Goal: Task Accomplishment & Management: Complete application form

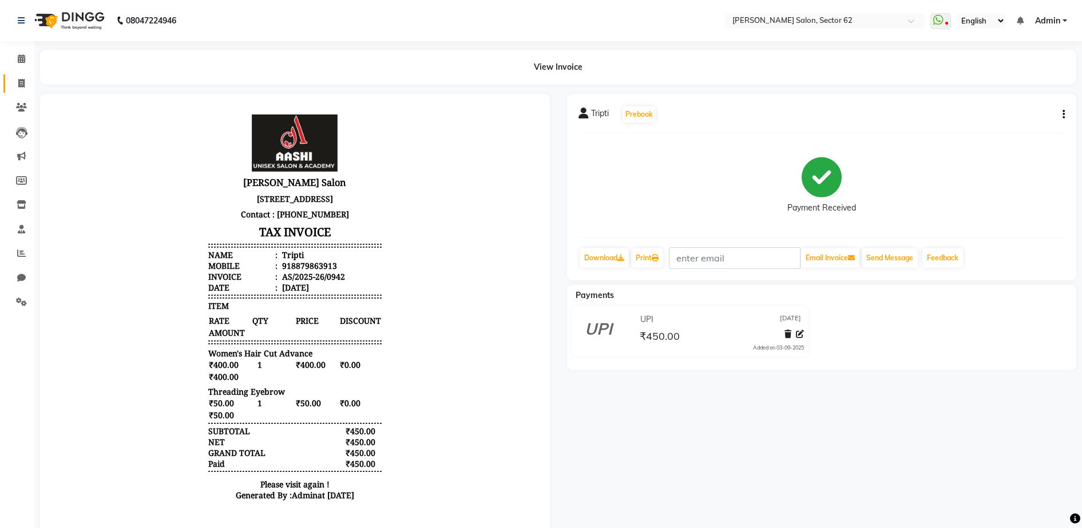
click at [11, 81] on link "Invoice" at bounding box center [16, 83] width 27 height 19
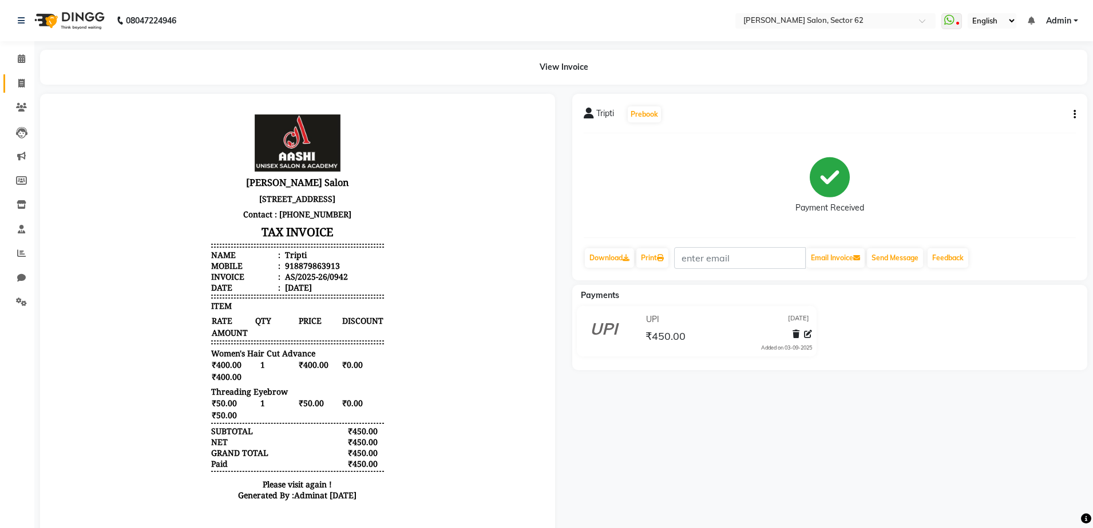
select select "service"
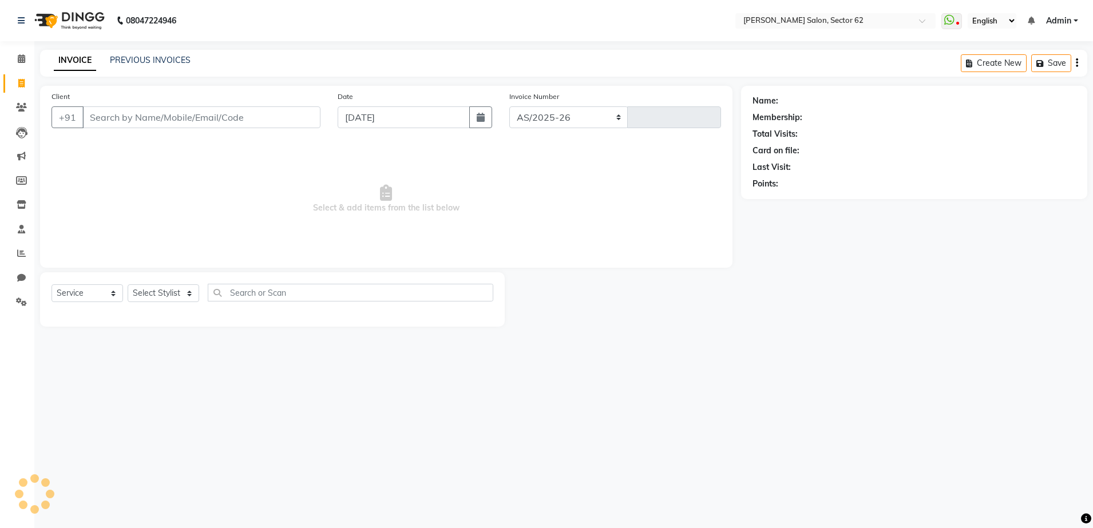
select select "8124"
type input "0943"
select select "82265"
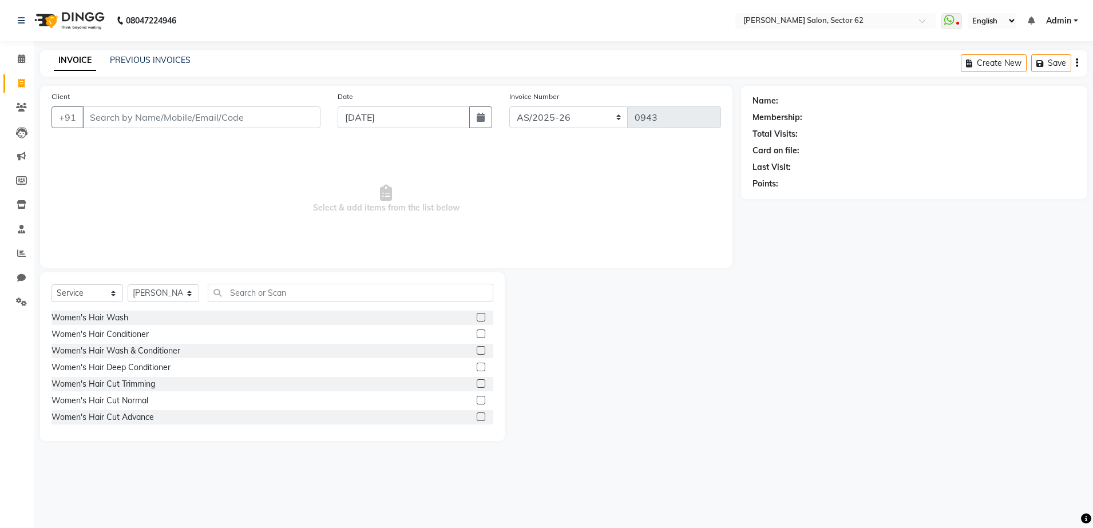
click at [257, 111] on input "Client" at bounding box center [201, 117] width 238 height 22
type input "7838145300"
click at [294, 112] on span "Add Client" at bounding box center [290, 117] width 45 height 11
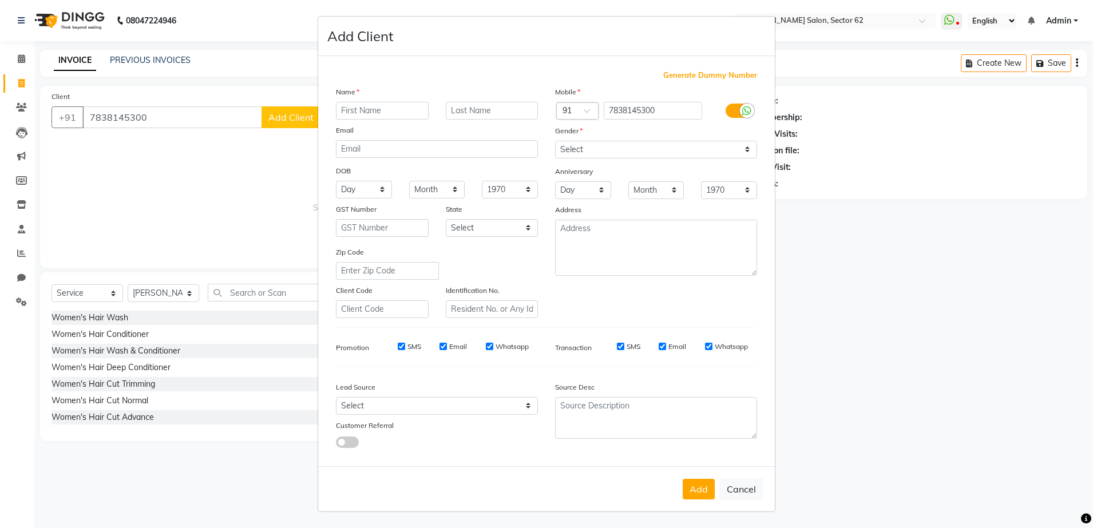
click at [406, 109] on input "text" at bounding box center [382, 111] width 93 height 18
type input "[PERSON_NAME]"
click at [486, 109] on input "text" at bounding box center [492, 111] width 93 height 18
type input "Gautam"
click at [578, 150] on select "Select [DEMOGRAPHIC_DATA] [DEMOGRAPHIC_DATA] Other Prefer Not To Say" at bounding box center [656, 150] width 202 height 18
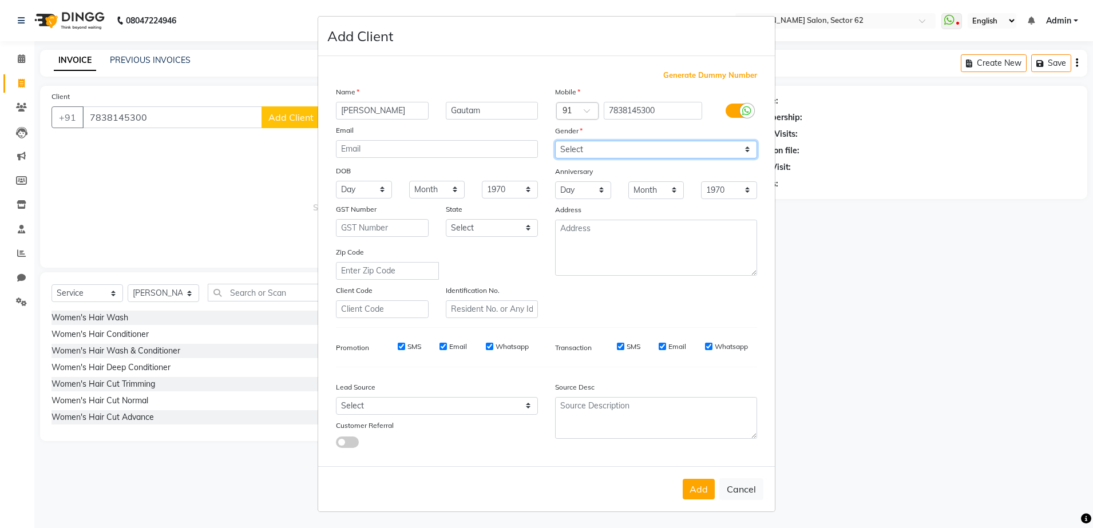
select select "[DEMOGRAPHIC_DATA]"
click at [555, 141] on select "Select [DEMOGRAPHIC_DATA] [DEMOGRAPHIC_DATA] Other Prefer Not To Say" at bounding box center [656, 150] width 202 height 18
click at [696, 491] on button "Add" at bounding box center [698, 489] width 32 height 21
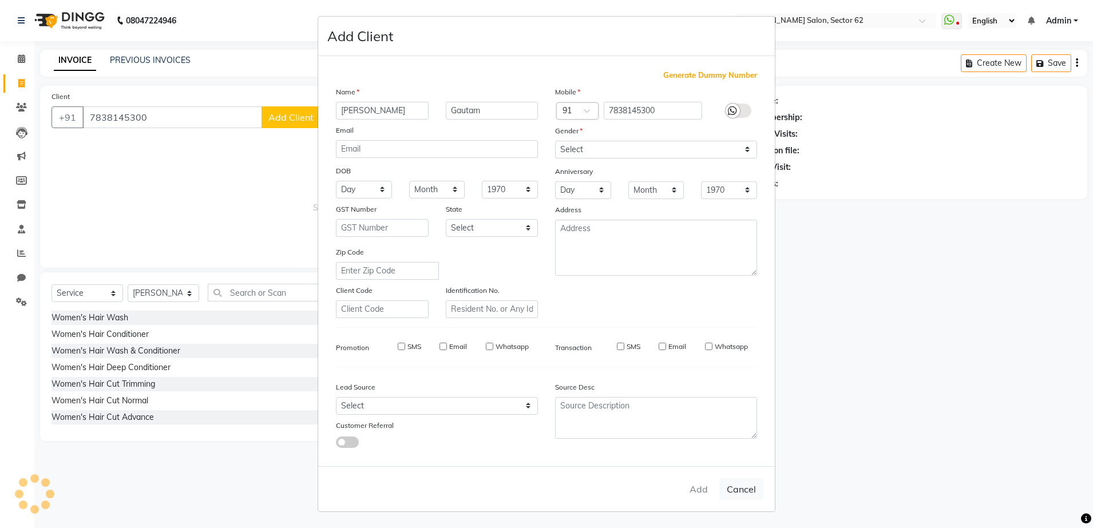
select select
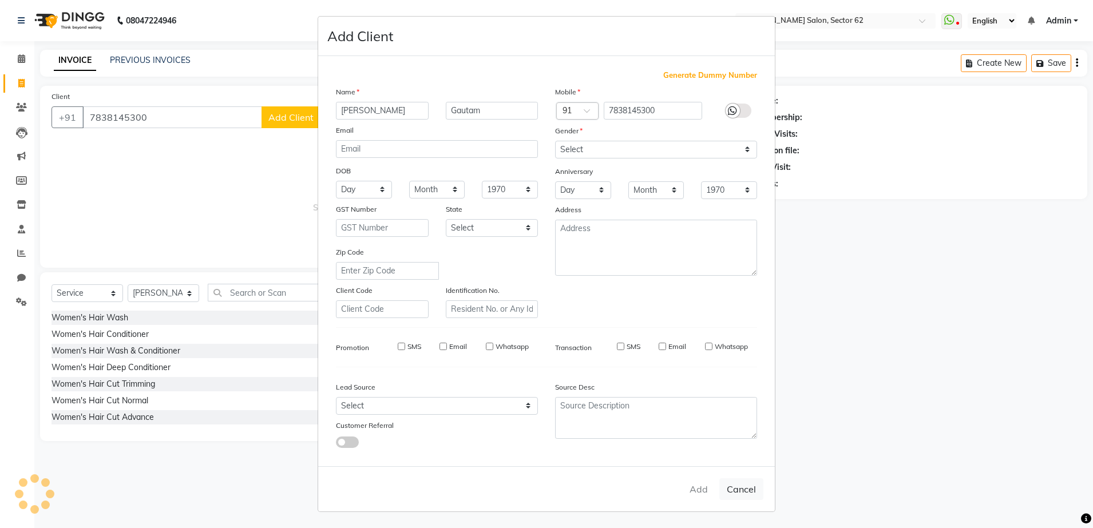
select select
checkbox input "false"
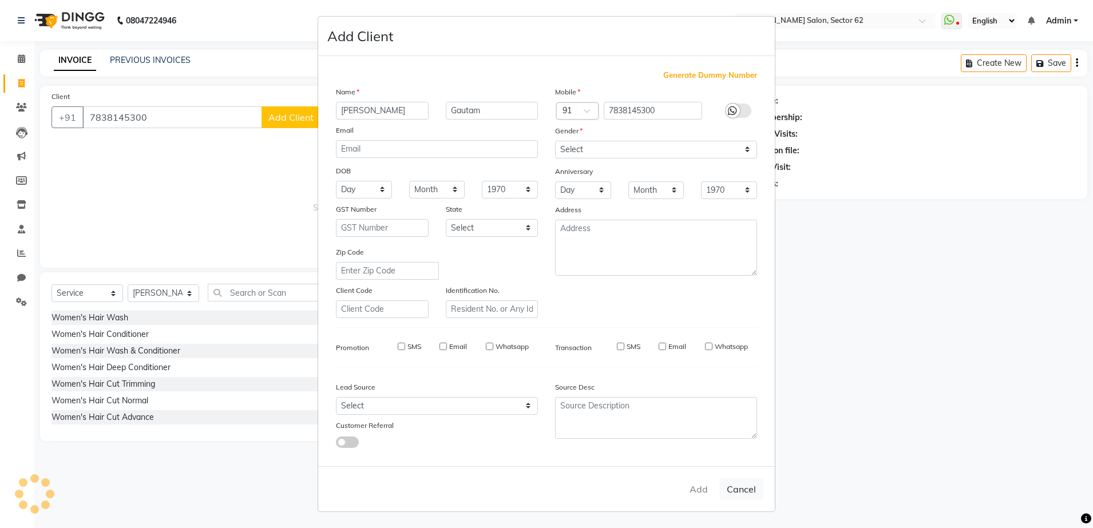
checkbox input "false"
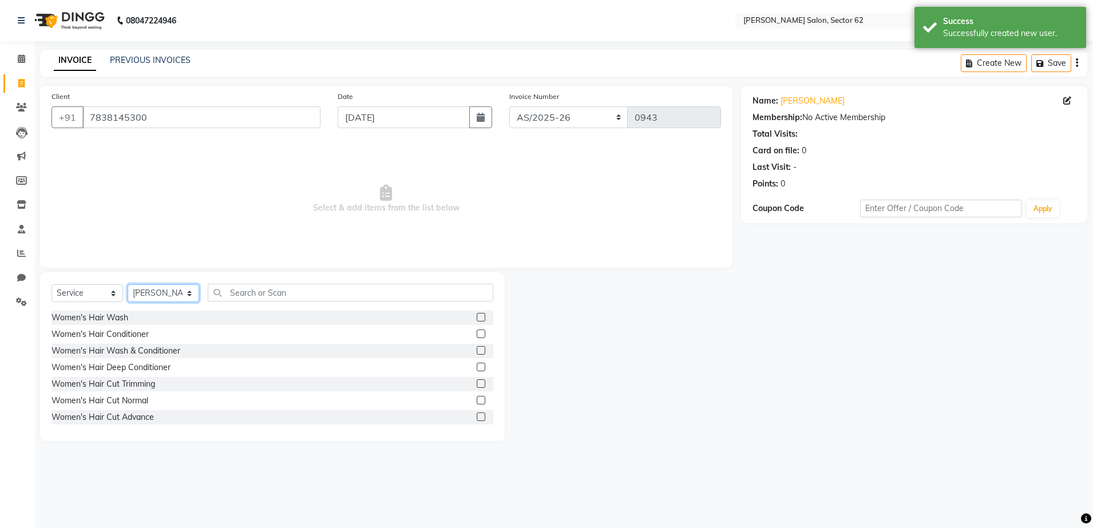
click at [182, 289] on select "Select Stylist [PERSON_NAME] Owner" at bounding box center [164, 293] width 72 height 18
click at [128, 284] on select "Select Stylist [PERSON_NAME] Owner" at bounding box center [164, 293] width 72 height 18
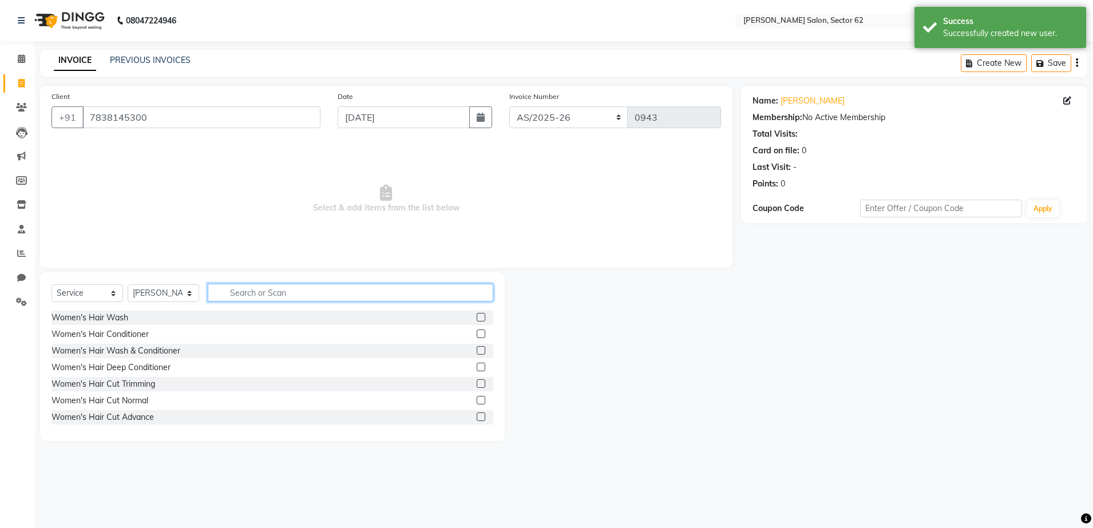
click at [295, 288] on input "text" at bounding box center [350, 293] width 285 height 18
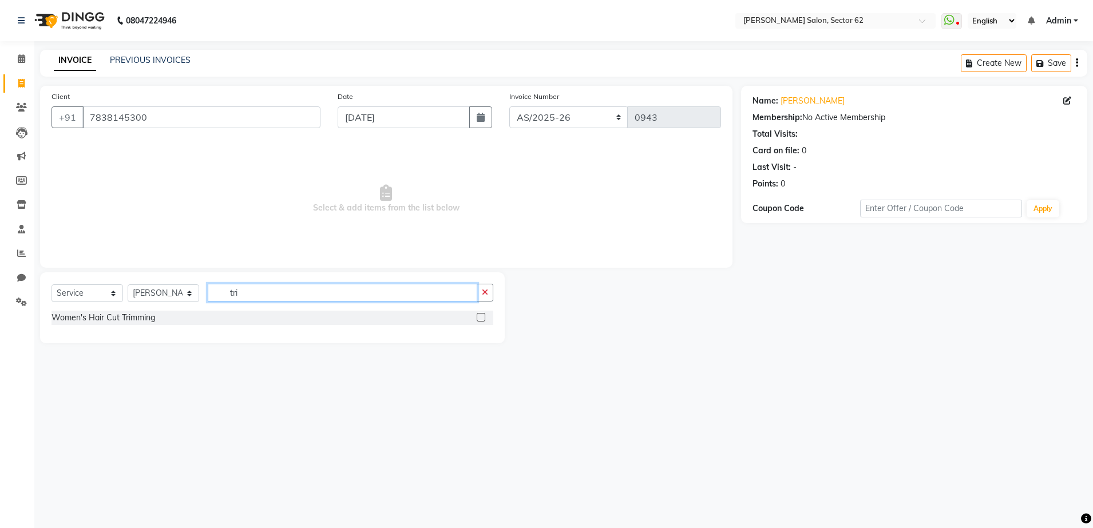
type input "tri"
click at [480, 317] on label at bounding box center [480, 317] width 9 height 9
click at [480, 317] on input "checkbox" at bounding box center [479, 317] width 7 height 7
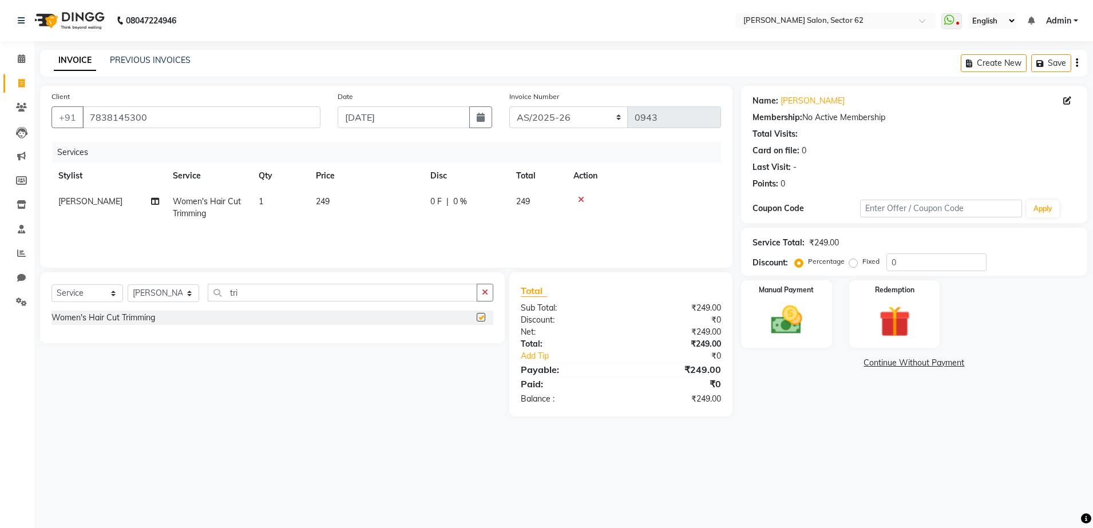
checkbox input "false"
click at [446, 295] on input "tri" at bounding box center [342, 293] width 269 height 18
click at [187, 293] on select "Select Stylist [PERSON_NAME] Owner" at bounding box center [164, 293] width 72 height 18
select select "75654"
click at [128, 284] on select "Select Stylist [PERSON_NAME] Owner" at bounding box center [164, 293] width 72 height 18
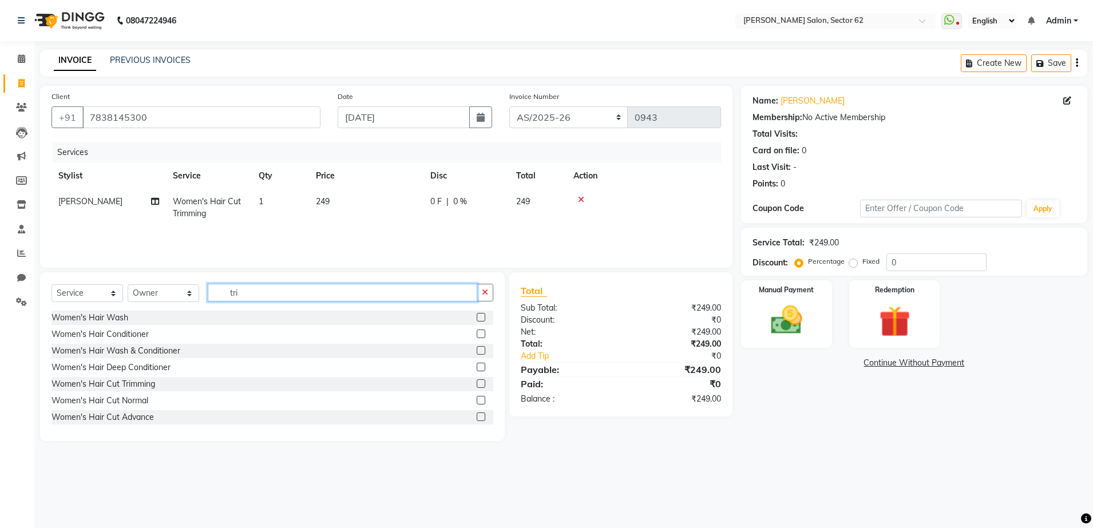
click at [261, 292] on input "tri" at bounding box center [342, 293] width 269 height 18
type input "t"
type input "eye"
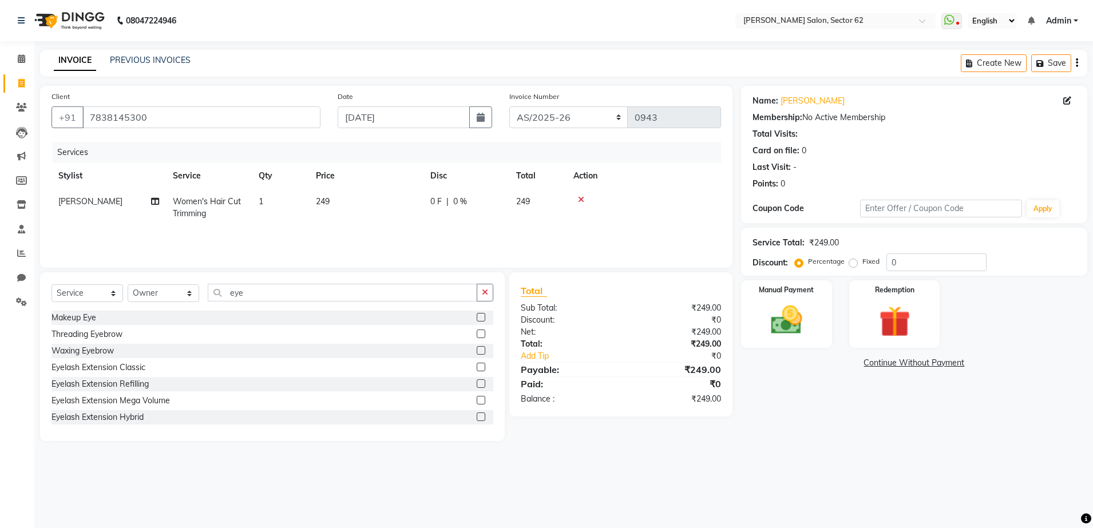
click at [476, 332] on label at bounding box center [480, 333] width 9 height 9
click at [476, 332] on input "checkbox" at bounding box center [479, 334] width 7 height 7
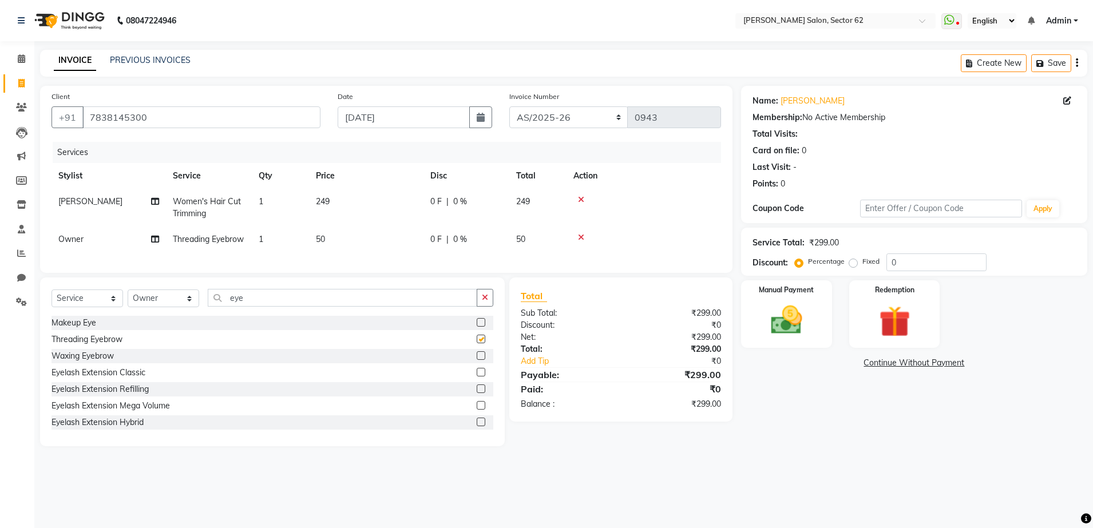
checkbox input "false"
click at [447, 307] on input "eye" at bounding box center [342, 298] width 269 height 18
type input "e"
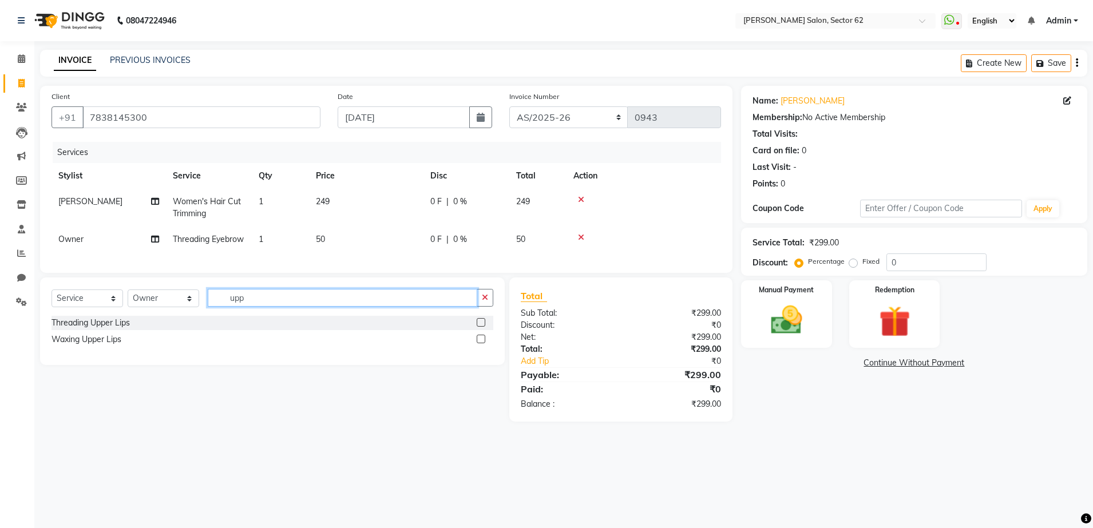
type input "upp"
click at [481, 327] on label at bounding box center [480, 322] width 9 height 9
click at [481, 327] on input "checkbox" at bounding box center [479, 322] width 7 height 7
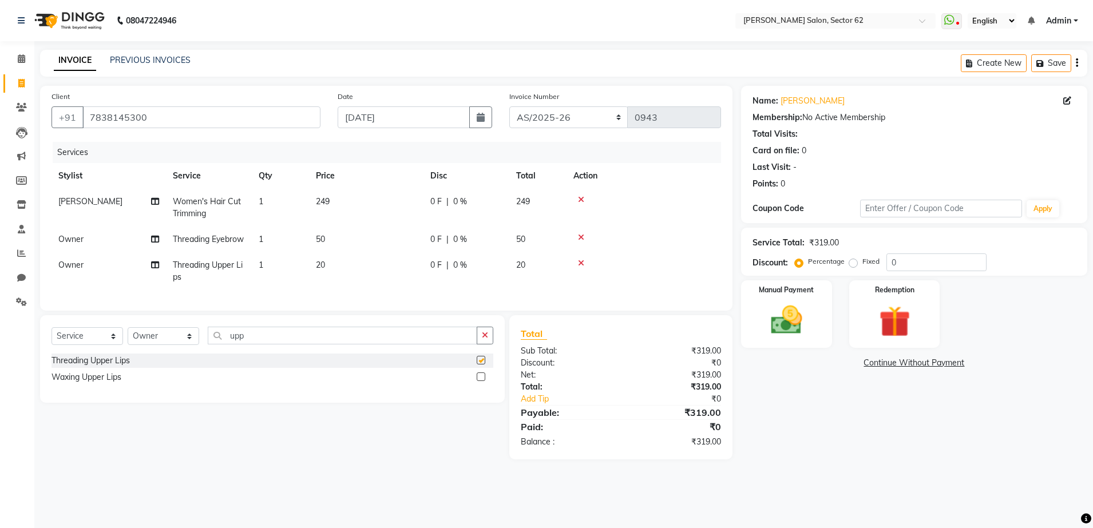
checkbox input "false"
click at [325, 196] on span "249" at bounding box center [323, 201] width 14 height 10
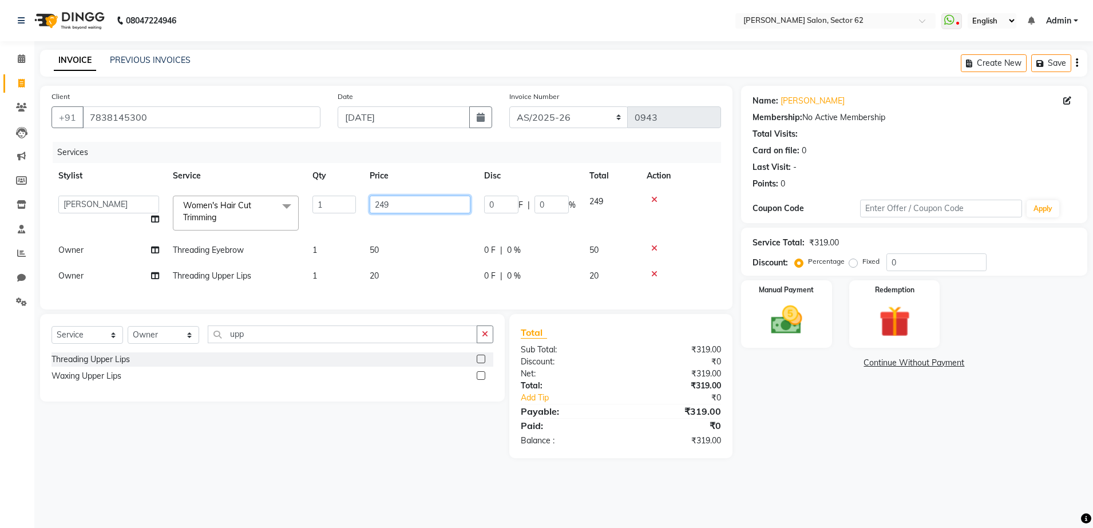
click at [402, 205] on input "249" at bounding box center [420, 205] width 101 height 18
type input "2"
type input "150"
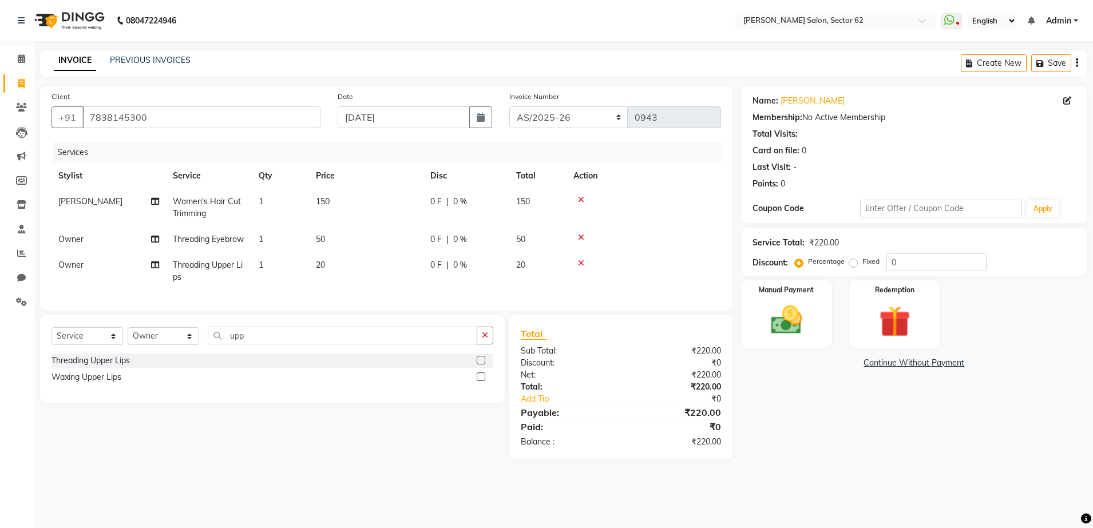
click at [422, 222] on td "150" at bounding box center [366, 208] width 114 height 38
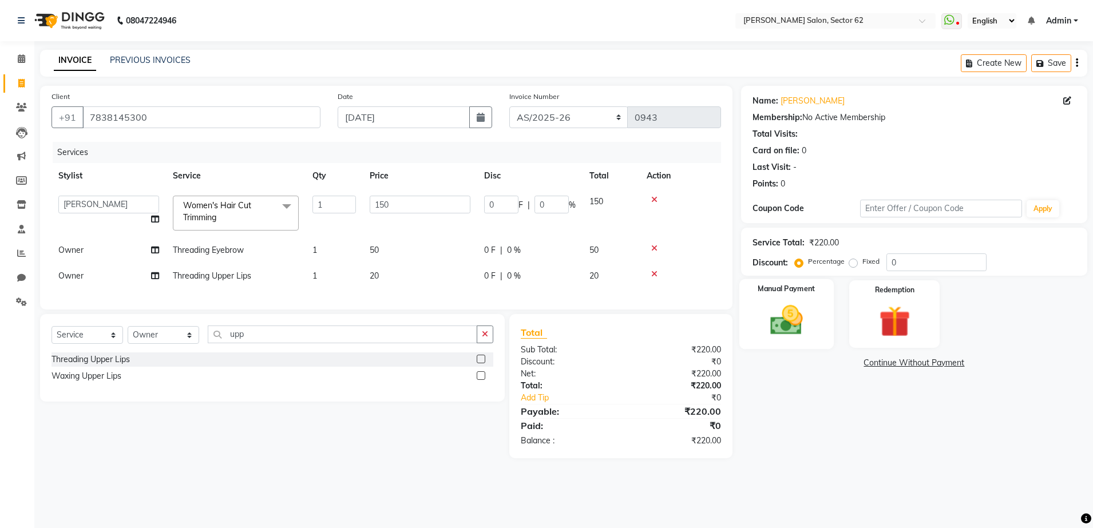
click at [775, 307] on img at bounding box center [786, 320] width 53 height 38
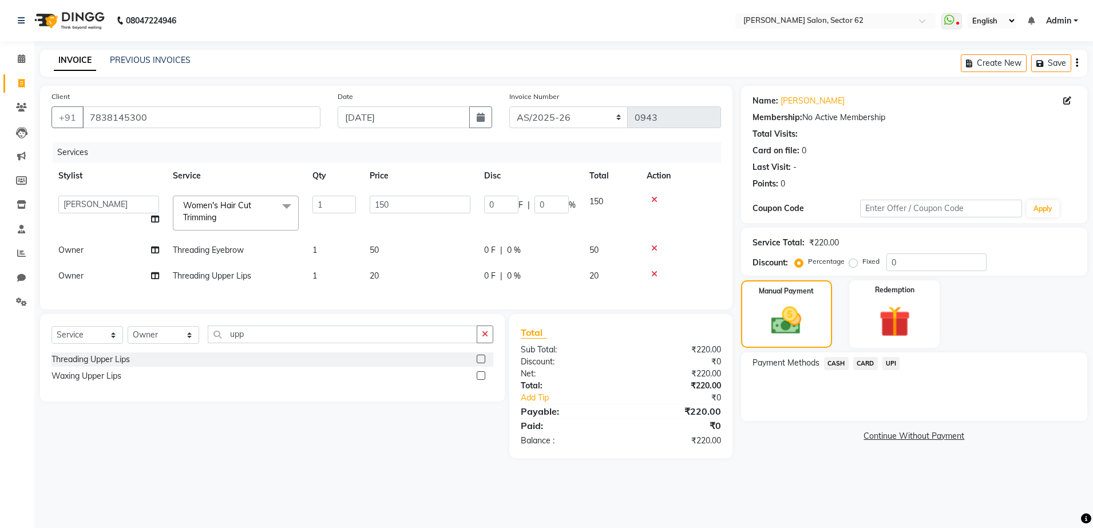
click at [891, 361] on span "UPI" at bounding box center [891, 363] width 18 height 13
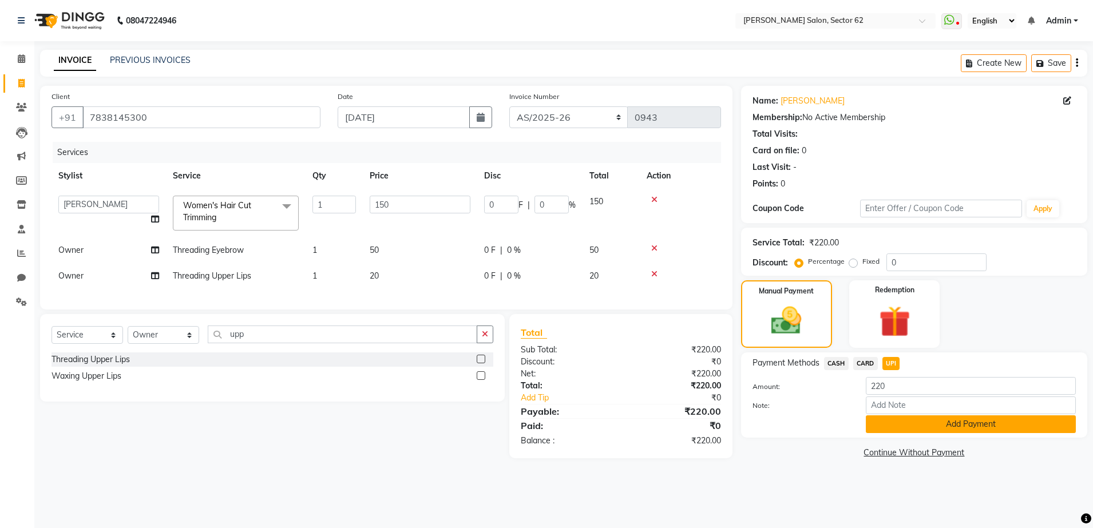
click at [966, 423] on button "Add Payment" at bounding box center [970, 424] width 210 height 18
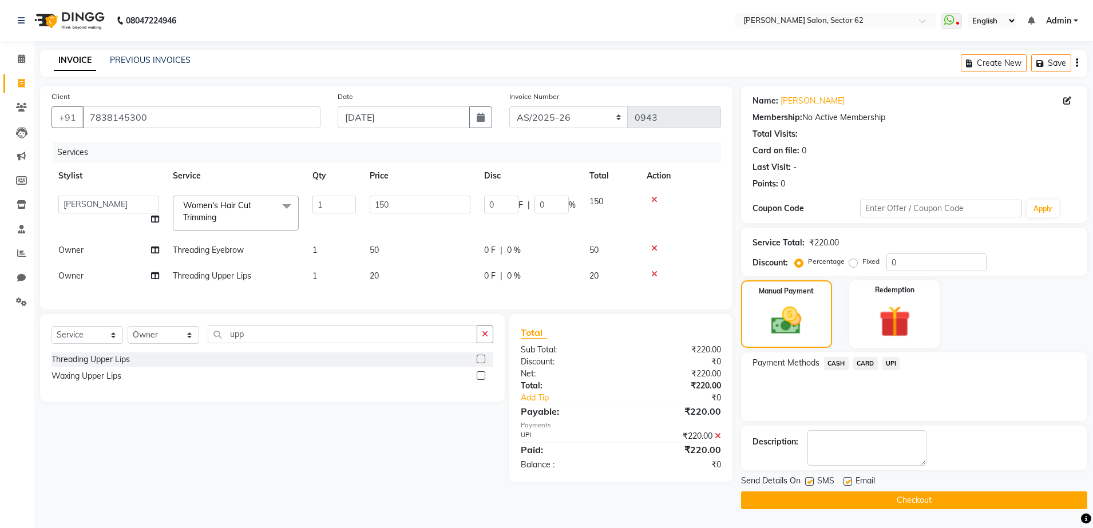
click at [962, 502] on button "Checkout" at bounding box center [914, 500] width 346 height 18
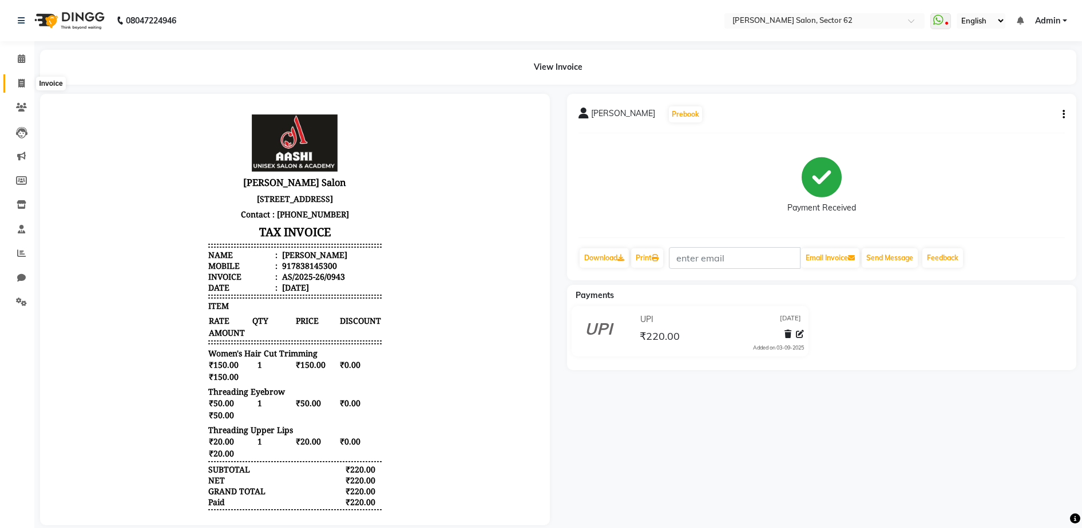
click at [21, 86] on icon at bounding box center [21, 83] width 6 height 9
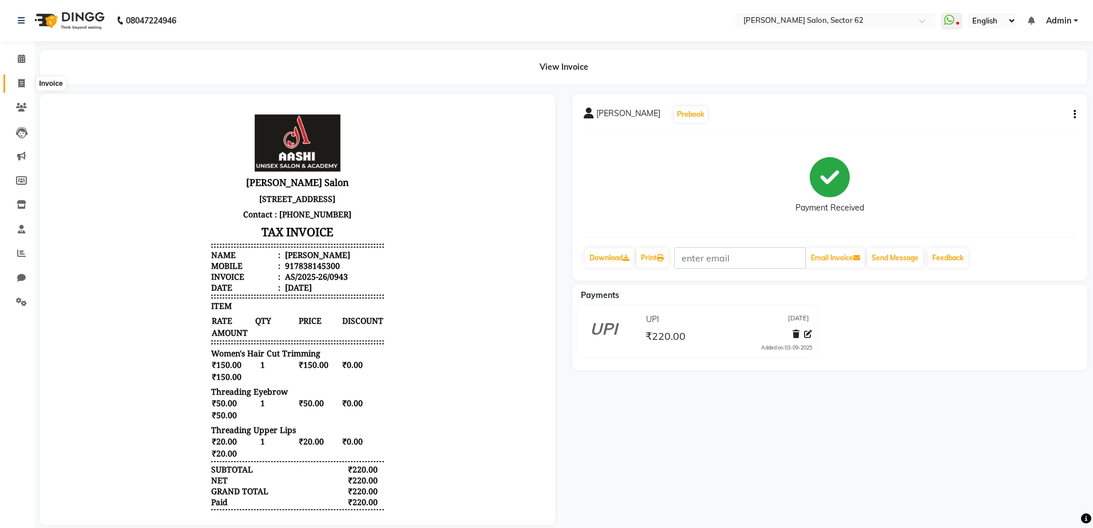
select select "service"
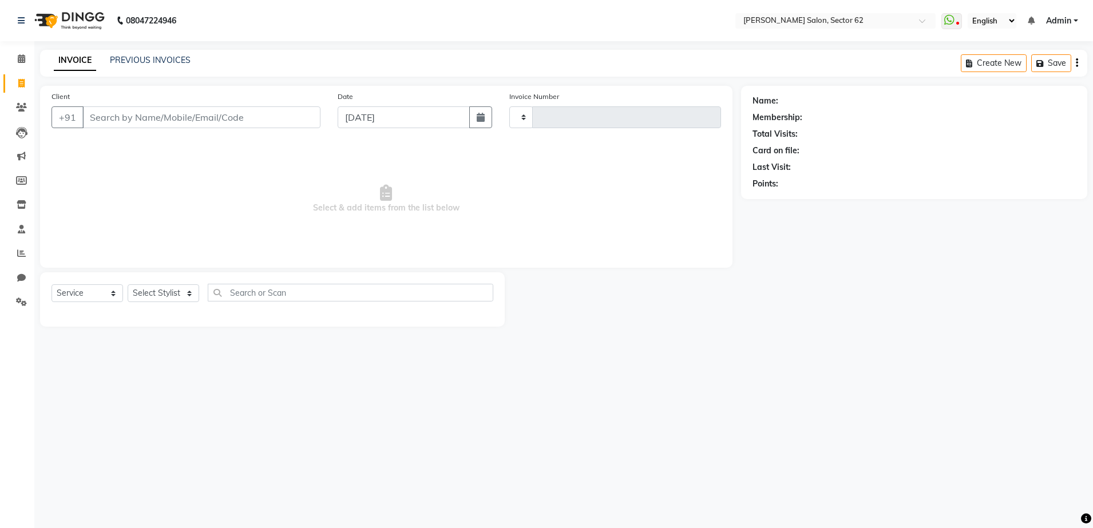
type input "0944"
select select "8124"
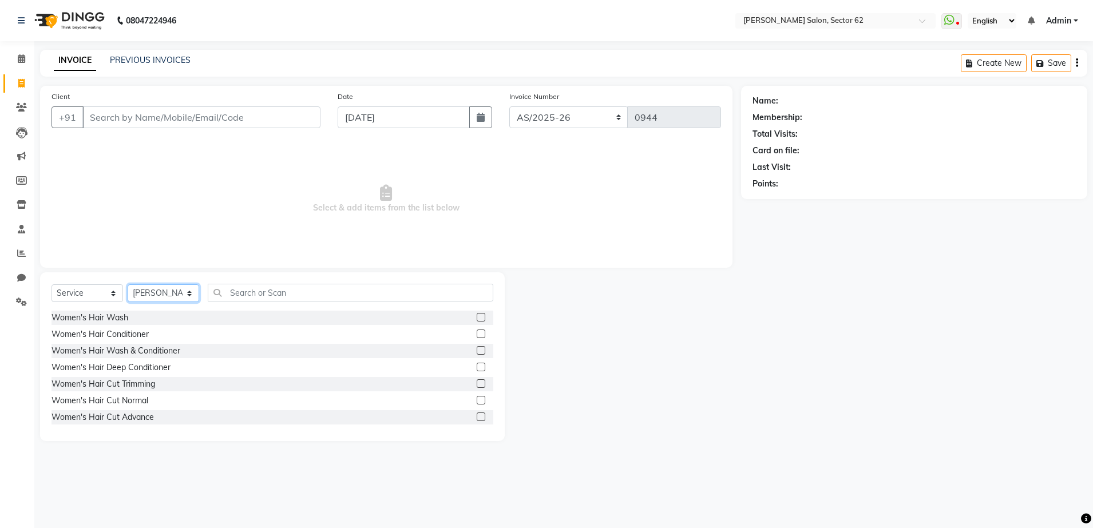
click at [183, 297] on select "Select Stylist [PERSON_NAME] Owner" at bounding box center [164, 293] width 72 height 18
select select "75654"
click at [128, 284] on select "Select Stylist [PERSON_NAME] Owner" at bounding box center [164, 293] width 72 height 18
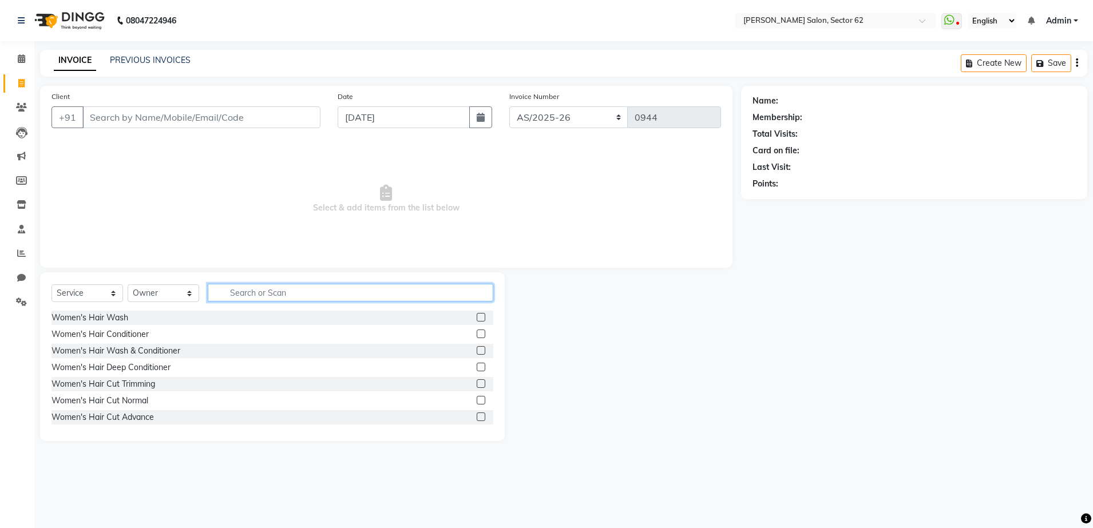
click at [304, 298] on input "text" at bounding box center [350, 293] width 285 height 18
type input "eye"
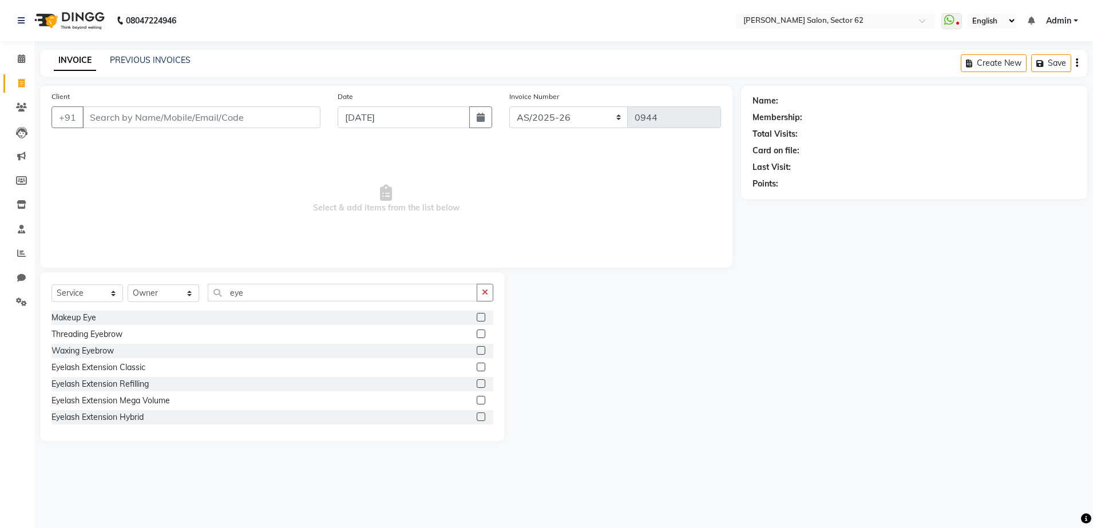
click at [476, 333] on label at bounding box center [480, 333] width 9 height 9
click at [476, 333] on input "checkbox" at bounding box center [479, 334] width 7 height 7
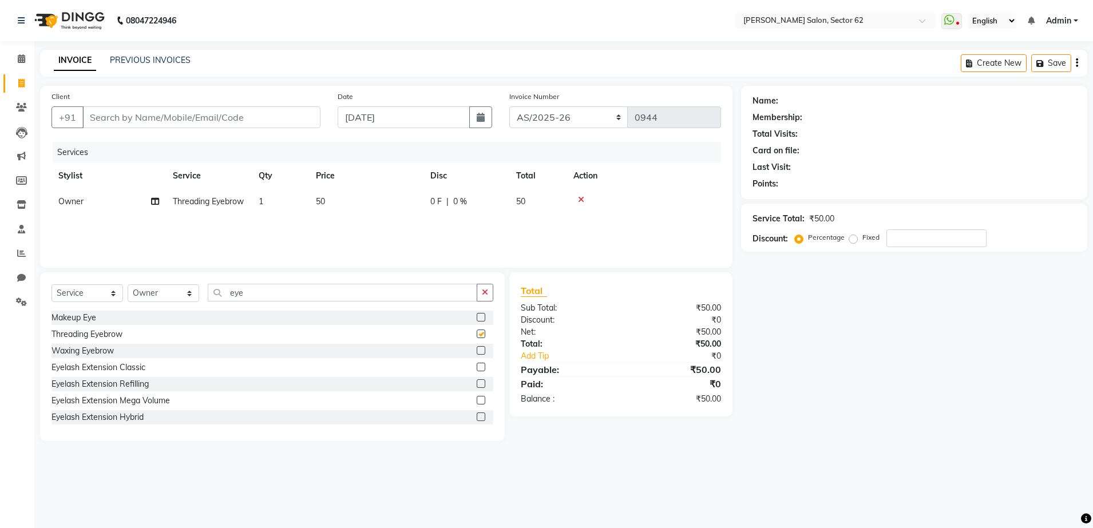
checkbox input "false"
click at [438, 299] on input "eye" at bounding box center [342, 293] width 269 height 18
type input "e"
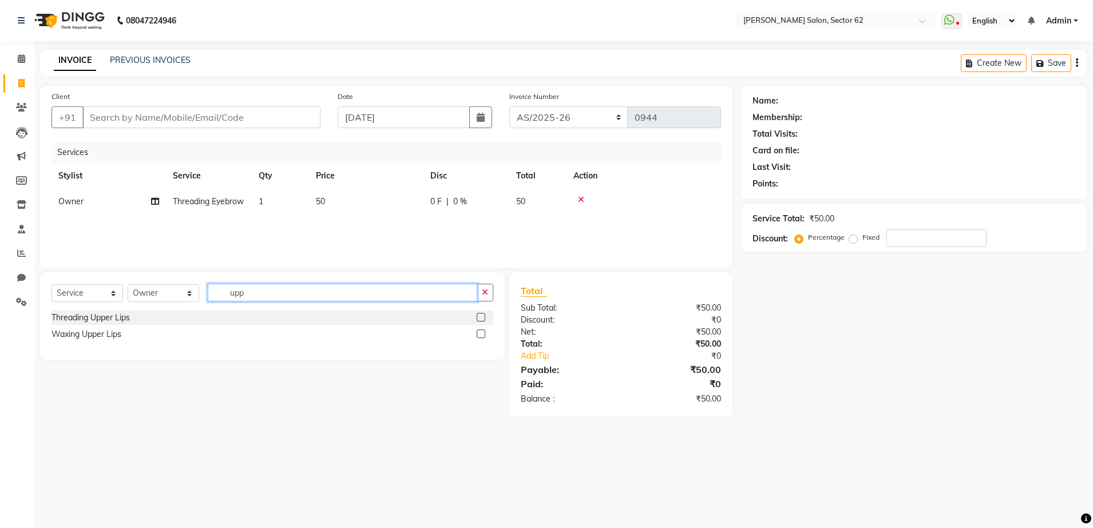
type input "upp"
click at [480, 315] on label at bounding box center [480, 317] width 9 height 9
click at [480, 315] on input "checkbox" at bounding box center [479, 317] width 7 height 7
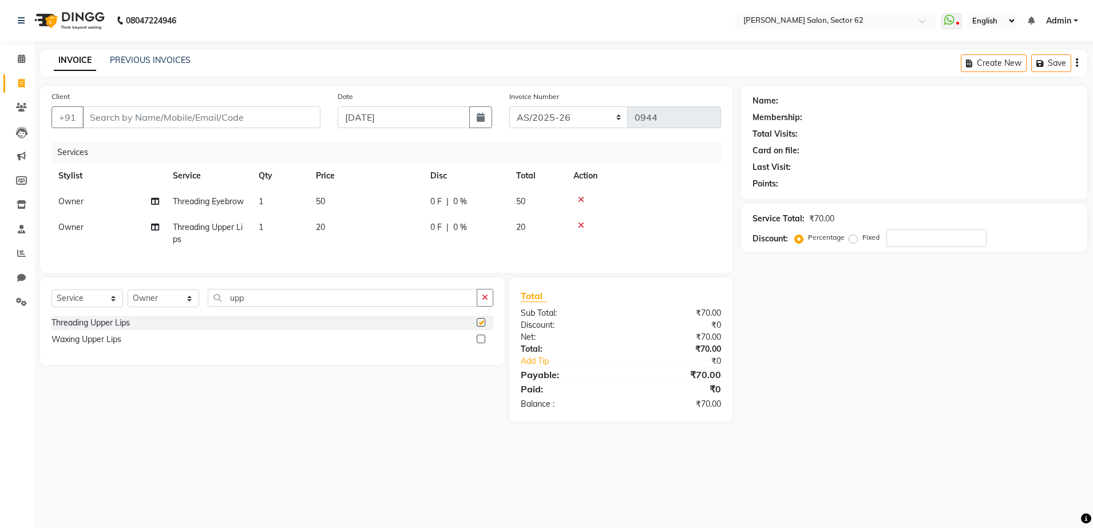
checkbox input "false"
click at [276, 120] on input "Client" at bounding box center [201, 117] width 238 height 22
click at [291, 118] on input "Client" at bounding box center [201, 117] width 238 height 22
click at [270, 112] on input "Client" at bounding box center [201, 117] width 238 height 22
type input "7"
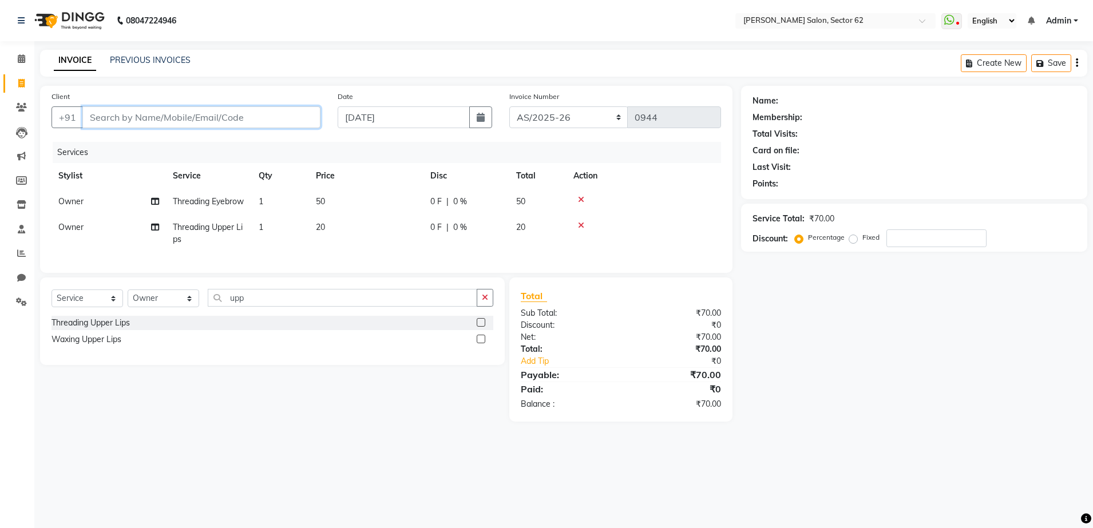
type input "0"
type input "7347613776"
click at [280, 118] on span "Add Client" at bounding box center [290, 117] width 45 height 11
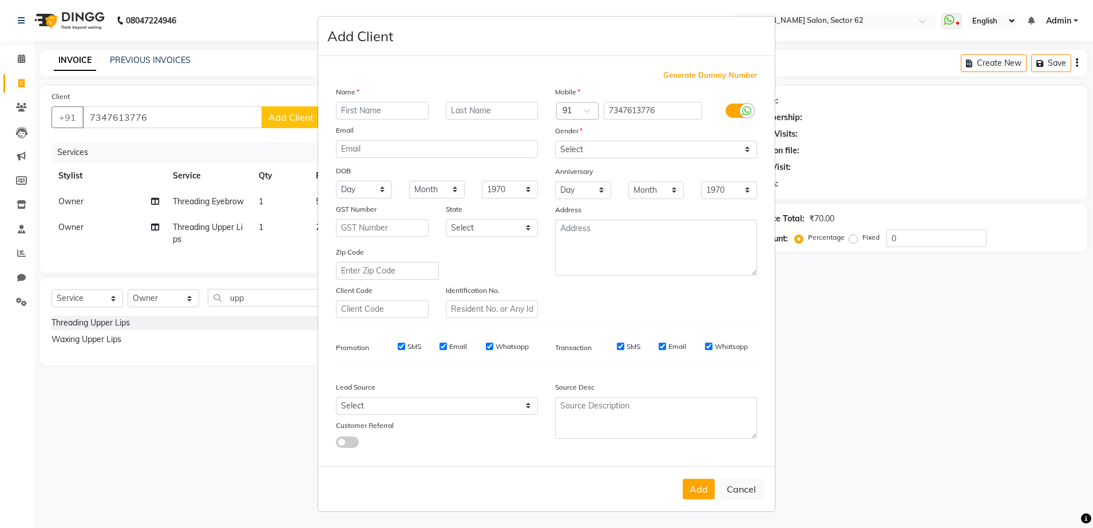
click at [398, 106] on input "text" at bounding box center [382, 111] width 93 height 18
type input "[PERSON_NAME]"
click at [565, 150] on select "Select [DEMOGRAPHIC_DATA] [DEMOGRAPHIC_DATA] Other Prefer Not To Say" at bounding box center [656, 150] width 202 height 18
select select "[DEMOGRAPHIC_DATA]"
click at [555, 141] on select "Select [DEMOGRAPHIC_DATA] [DEMOGRAPHIC_DATA] Other Prefer Not To Say" at bounding box center [656, 150] width 202 height 18
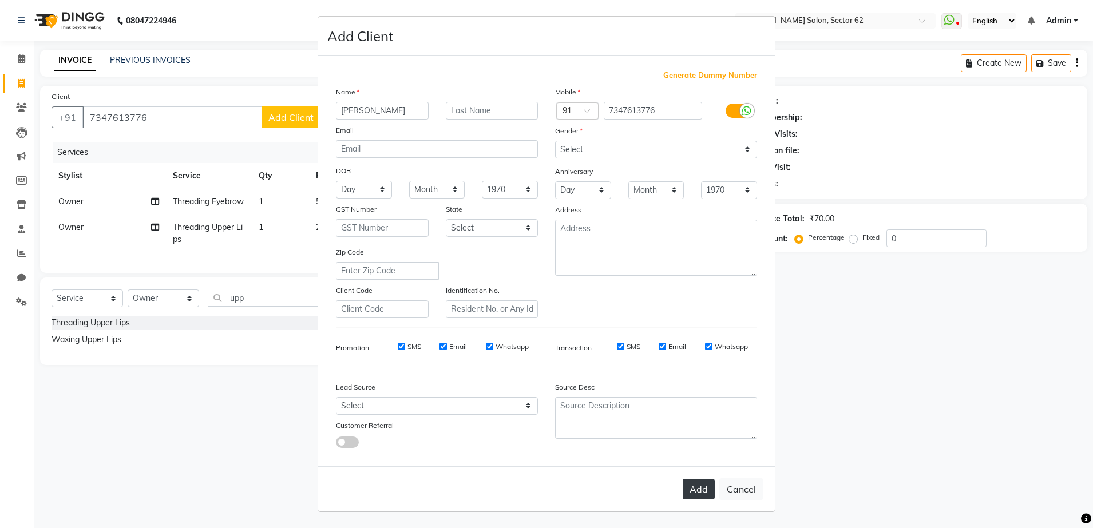
click at [694, 485] on button "Add" at bounding box center [698, 489] width 32 height 21
select select
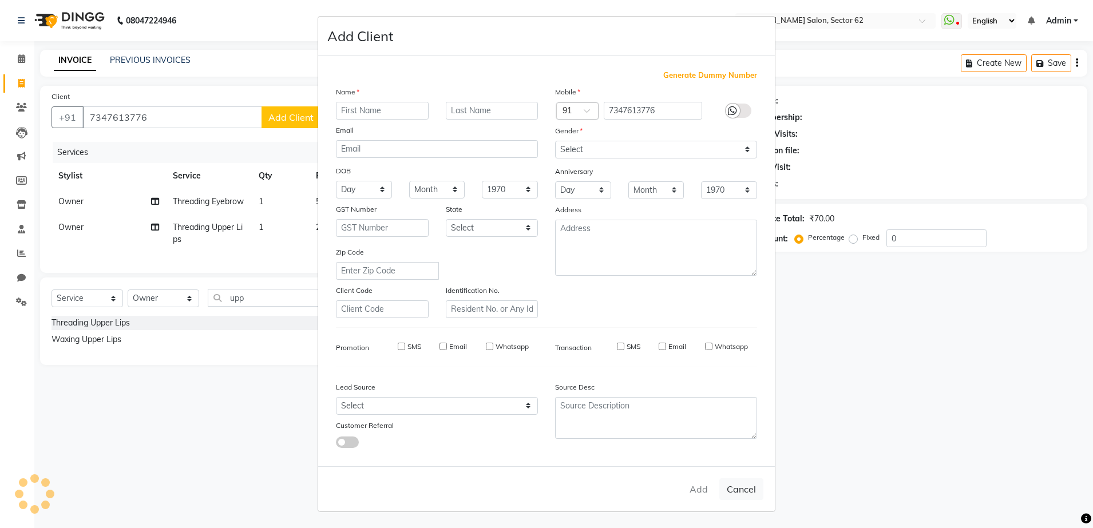
select select
checkbox input "false"
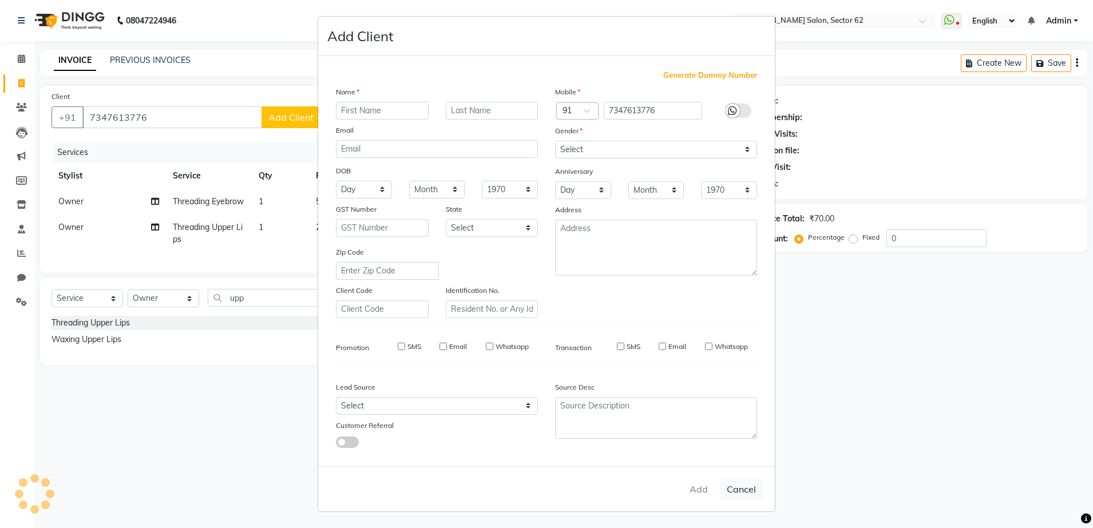
checkbox input "false"
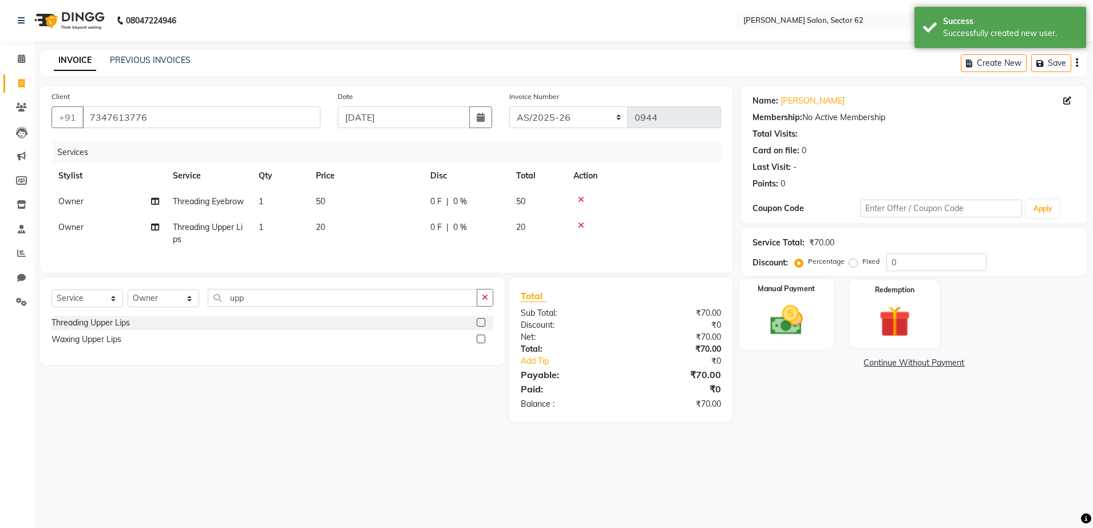
click at [794, 313] on img at bounding box center [786, 320] width 53 height 38
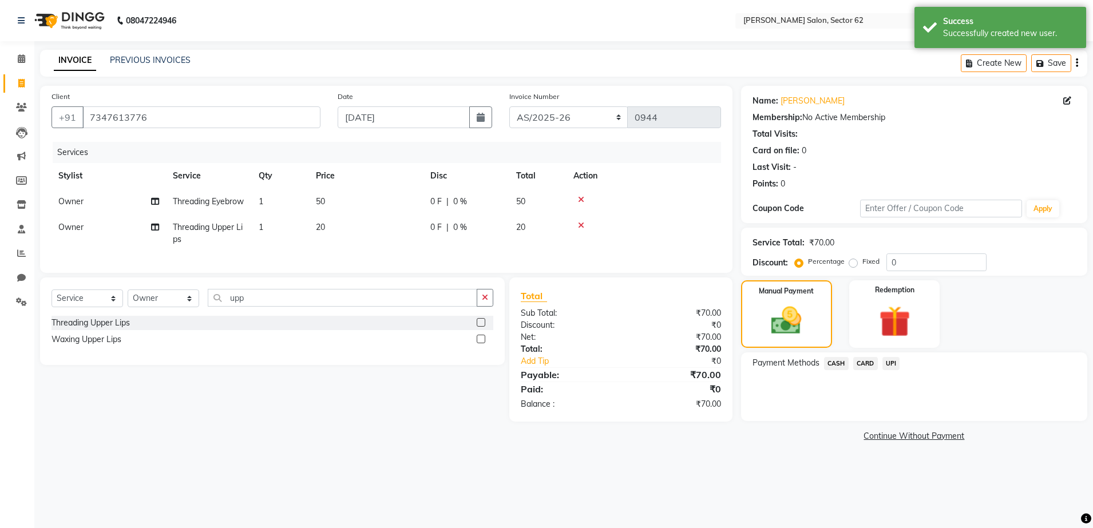
click at [892, 364] on span "UPI" at bounding box center [891, 363] width 18 height 13
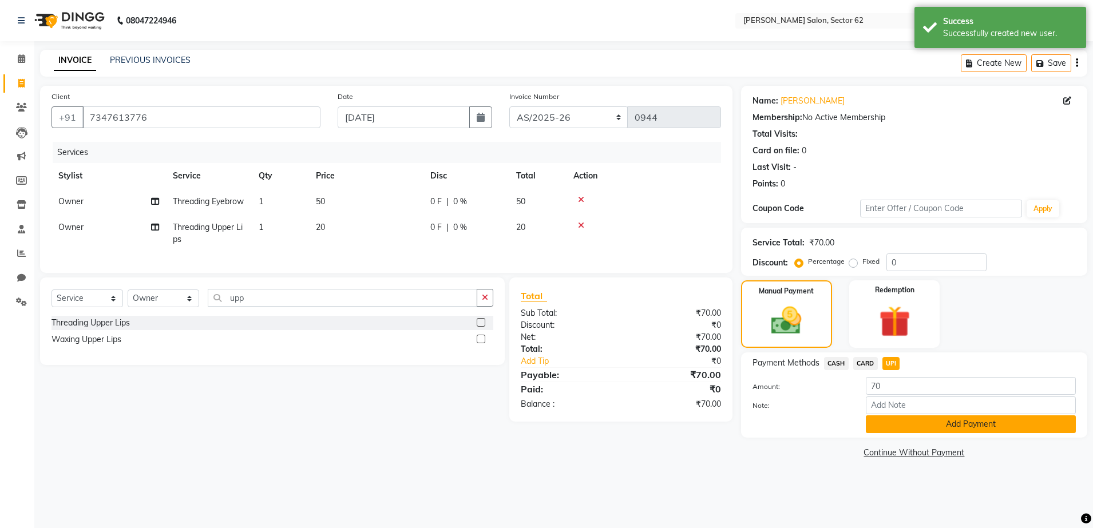
click at [909, 418] on button "Add Payment" at bounding box center [970, 424] width 210 height 18
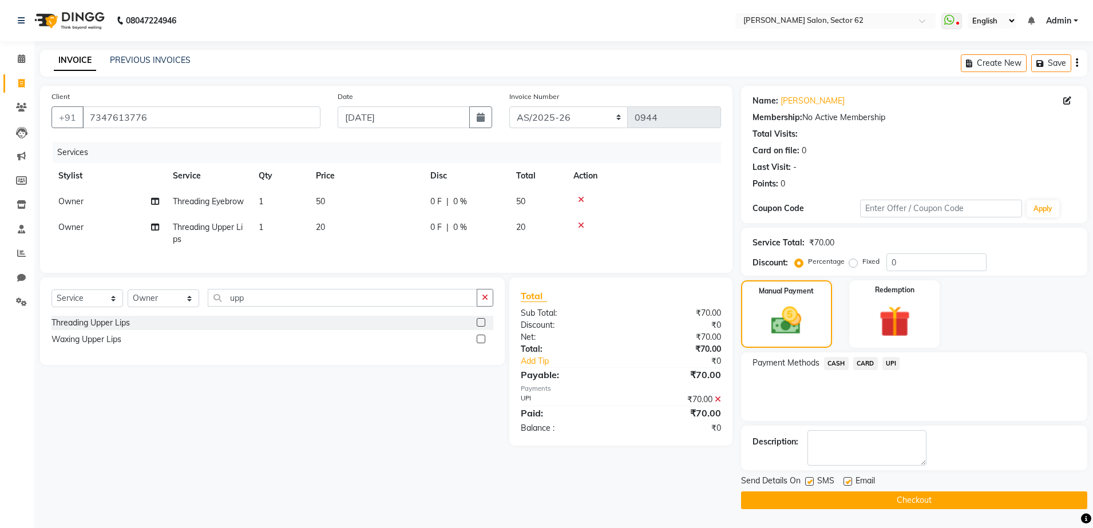
click at [932, 495] on button "Checkout" at bounding box center [914, 500] width 346 height 18
